Goal: Information Seeking & Learning: Check status

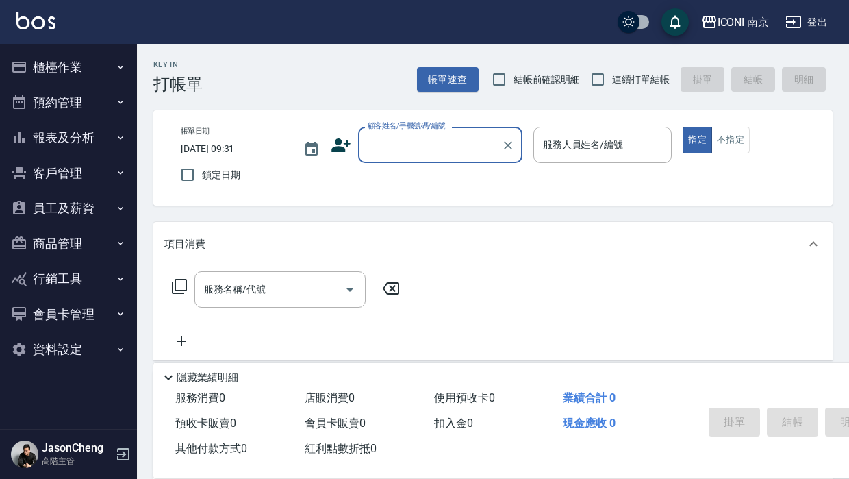
click at [97, 145] on button "報表及分析" at bounding box center [68, 138] width 126 height 36
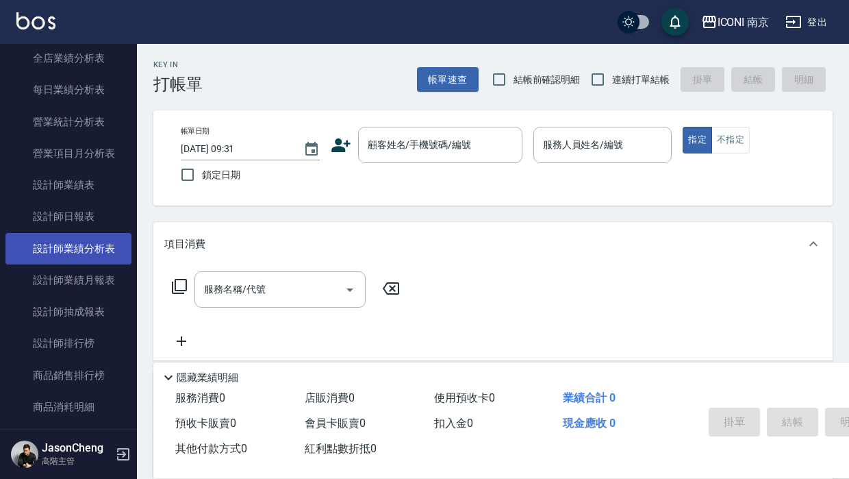
scroll to position [578, 0]
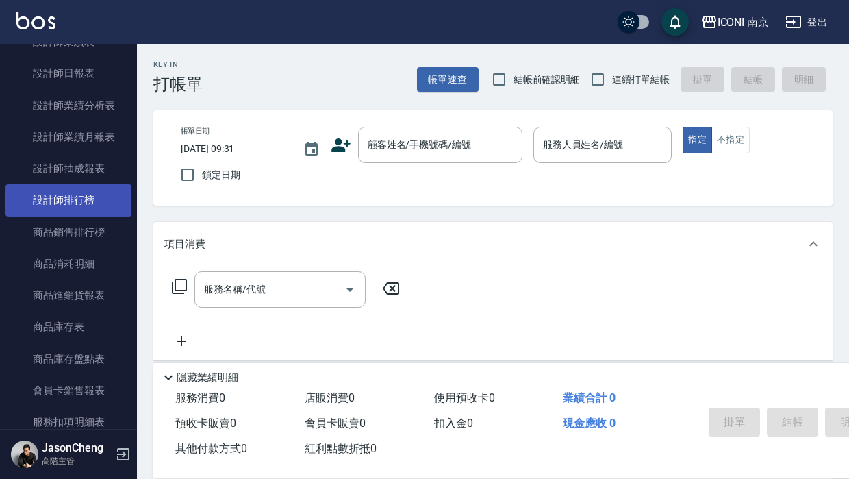
click at [53, 184] on link "設計師排行榜" at bounding box center [68, 200] width 126 height 32
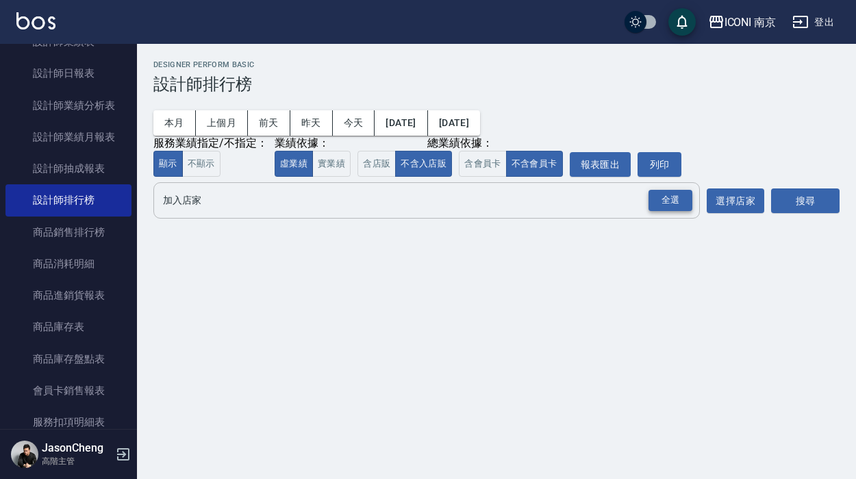
click at [656, 201] on div "全選" at bounding box center [671, 200] width 44 height 21
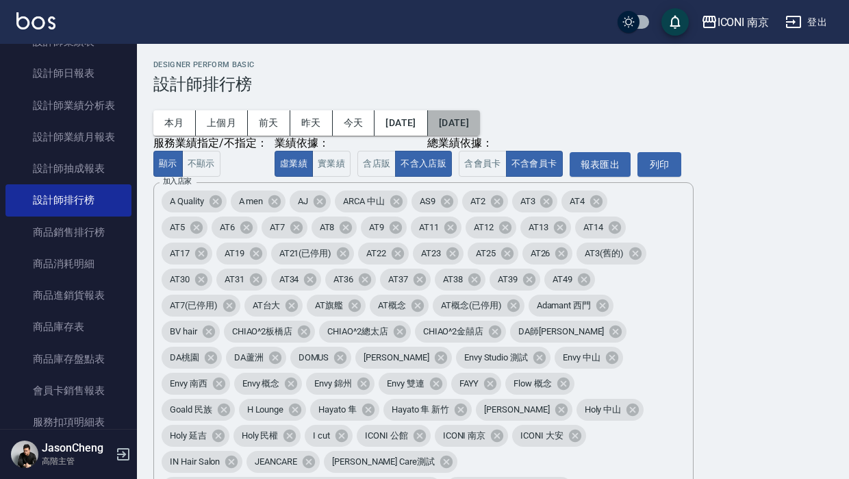
click at [480, 120] on button "[DATE]" at bounding box center [454, 122] width 52 height 25
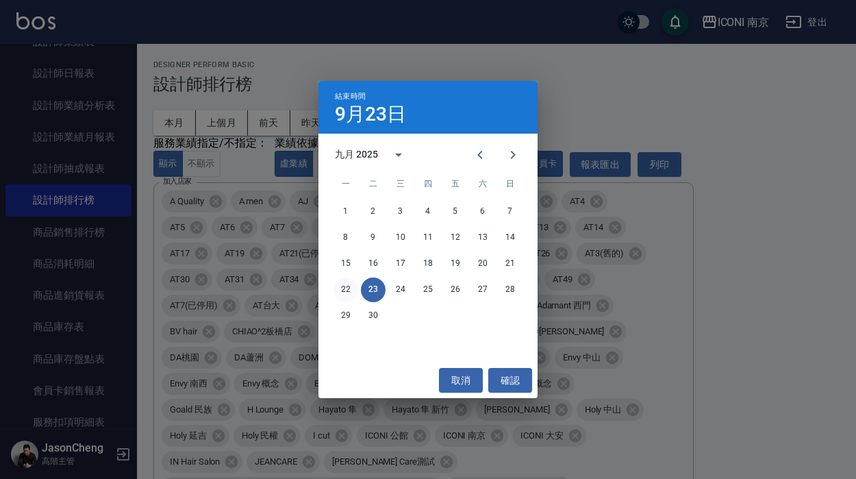
click at [343, 289] on button "22" at bounding box center [346, 289] width 25 height 25
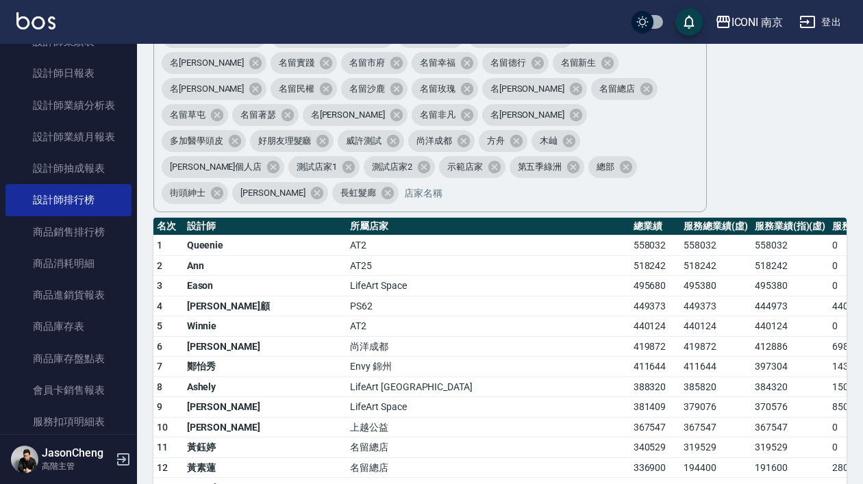
scroll to position [1031, 0]
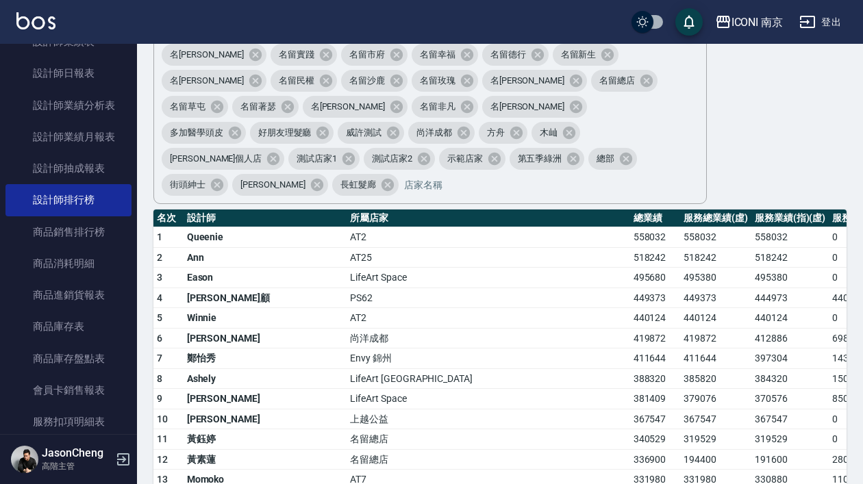
click at [680, 349] on td "411644" at bounding box center [715, 359] width 71 height 21
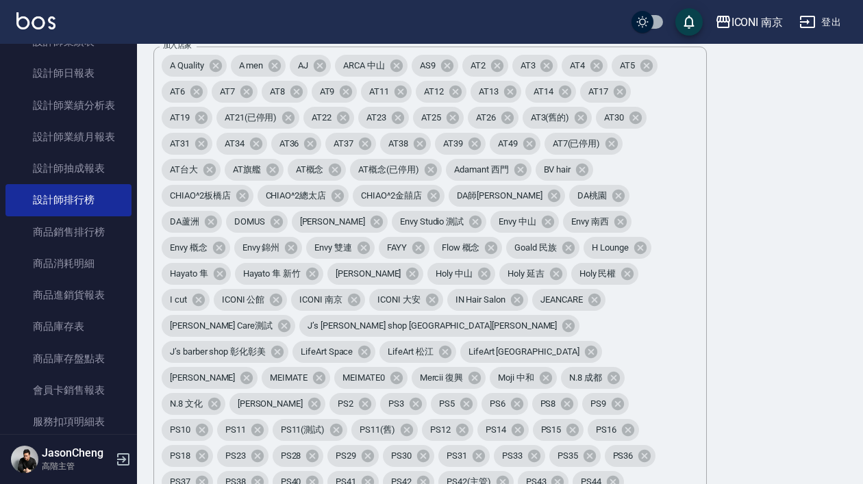
scroll to position [8, 0]
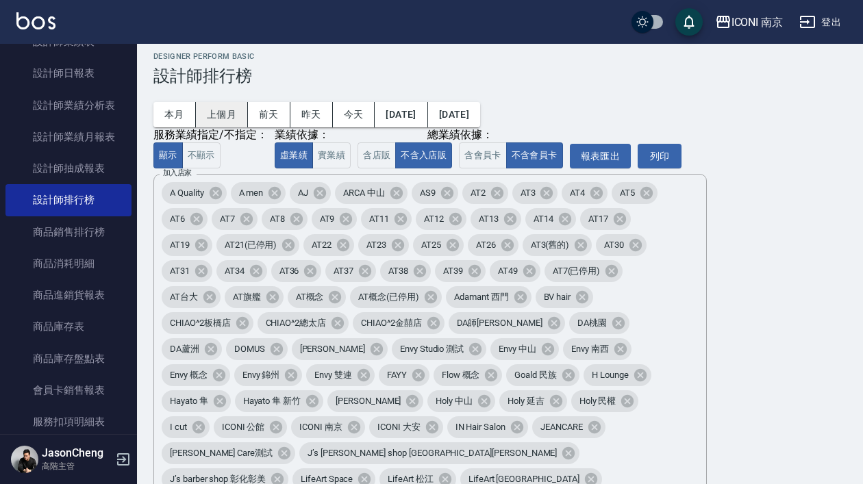
click at [214, 108] on button "上個月" at bounding box center [222, 114] width 52 height 25
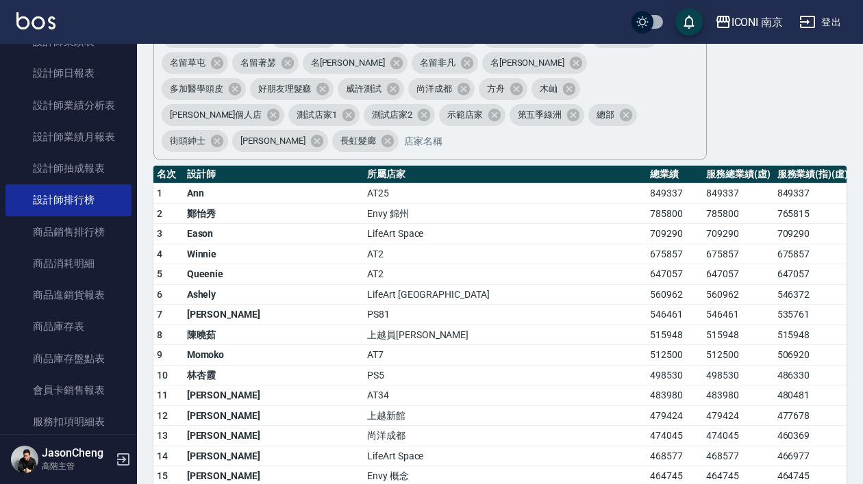
scroll to position [1060, 0]
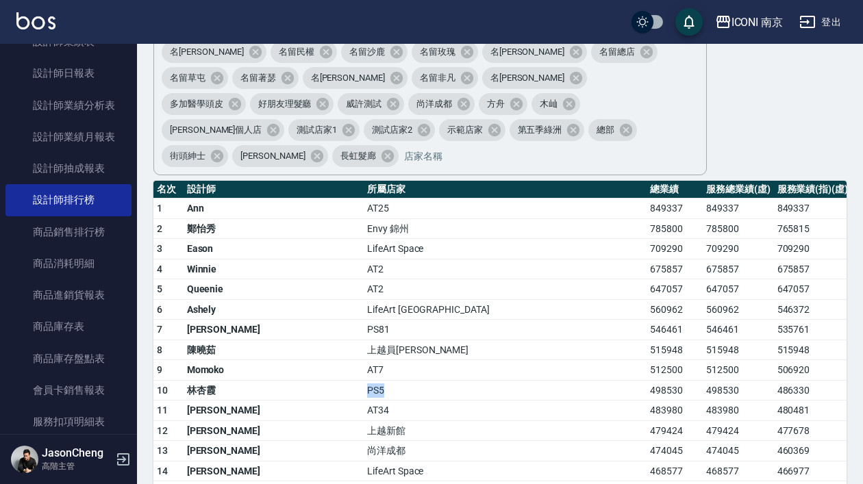
drag, startPoint x: 299, startPoint y: 286, endPoint x: 275, endPoint y: 284, distance: 24.7
click at [364, 380] on td "PS5" at bounding box center [505, 390] width 283 height 21
